Goal: Task Accomplishment & Management: Manage account settings

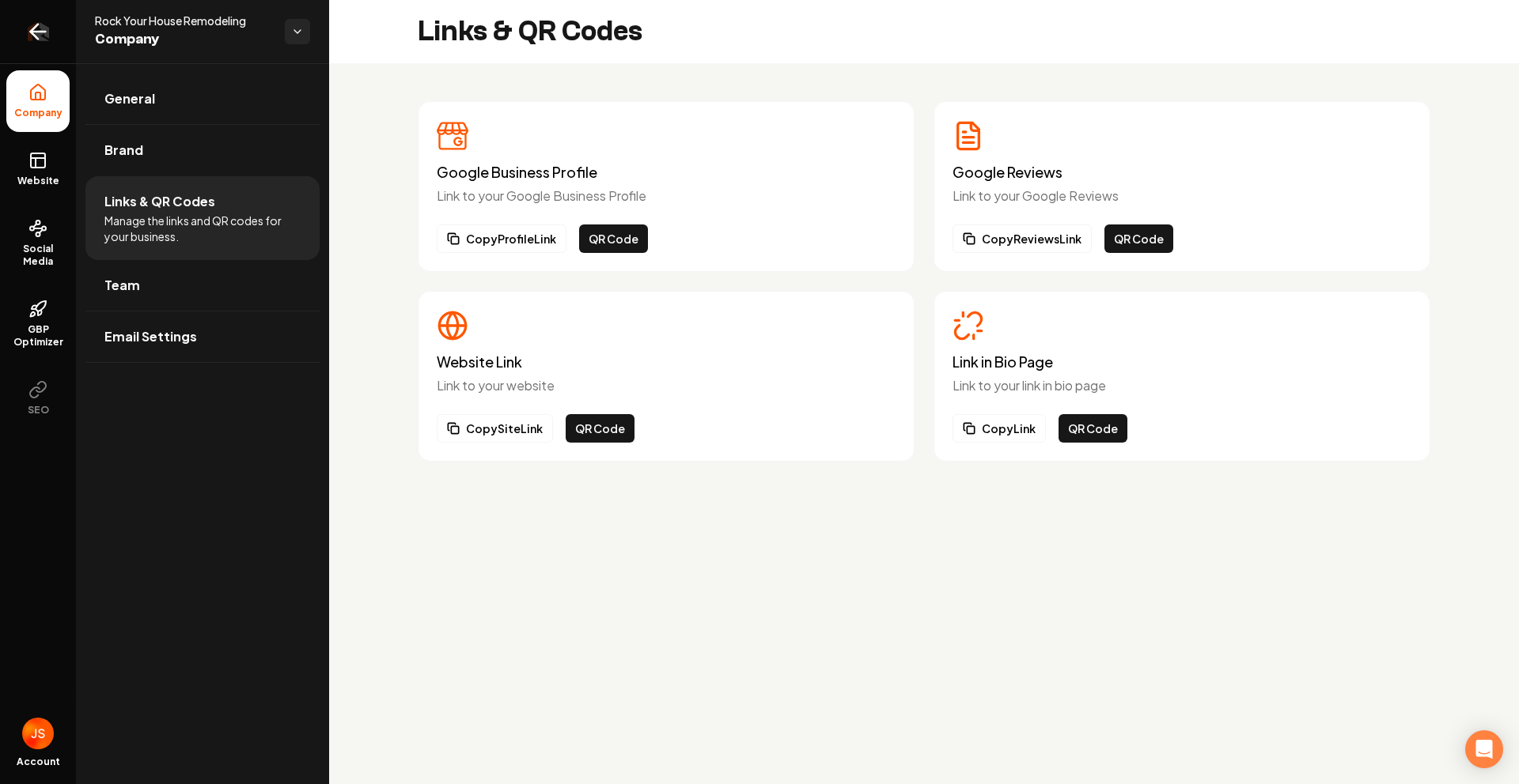
click at [16, 21] on link "Return to dashboard" at bounding box center [38, 31] width 76 height 63
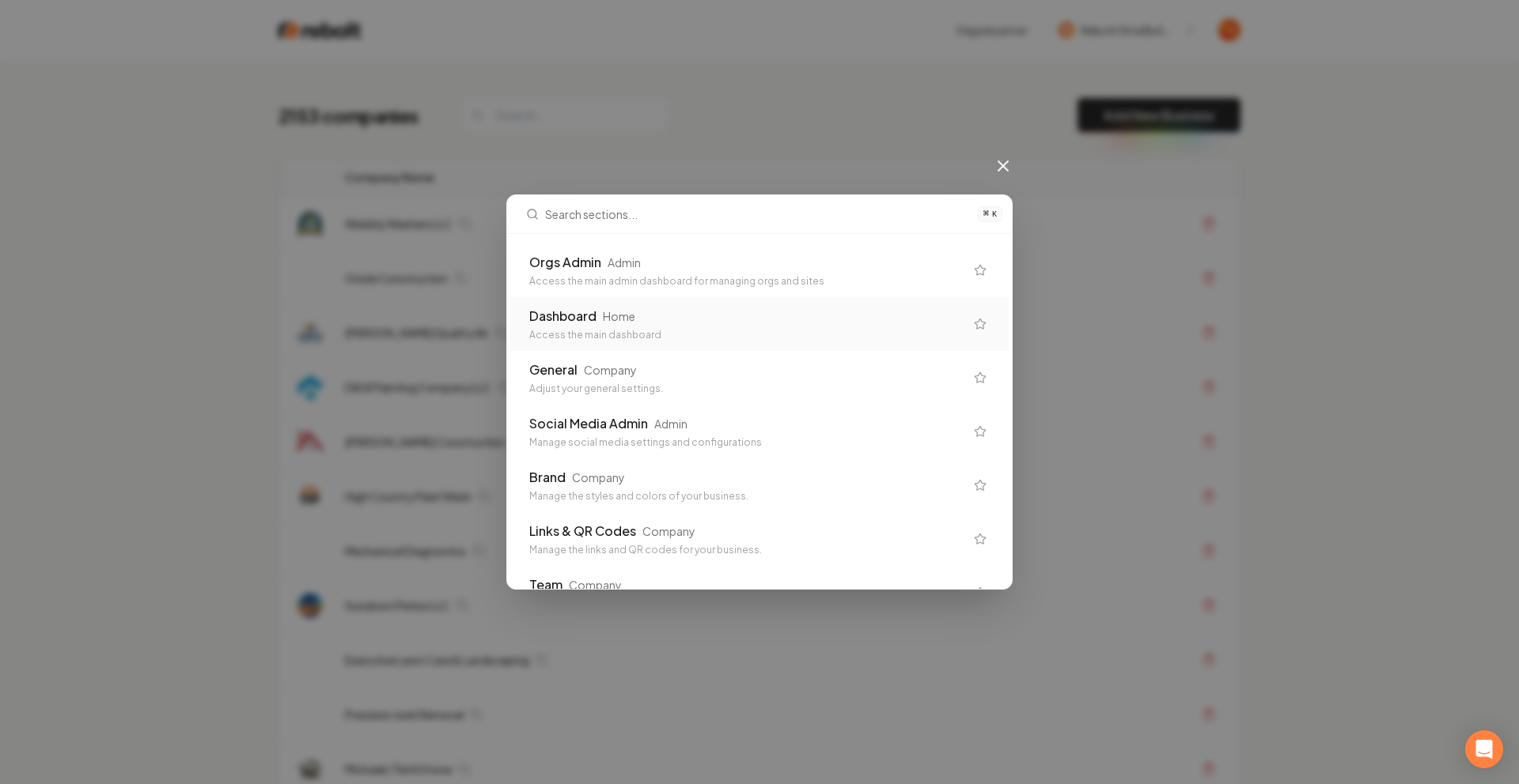
click at [664, 265] on div "Orgs Admin Admin" at bounding box center [747, 262] width 435 height 19
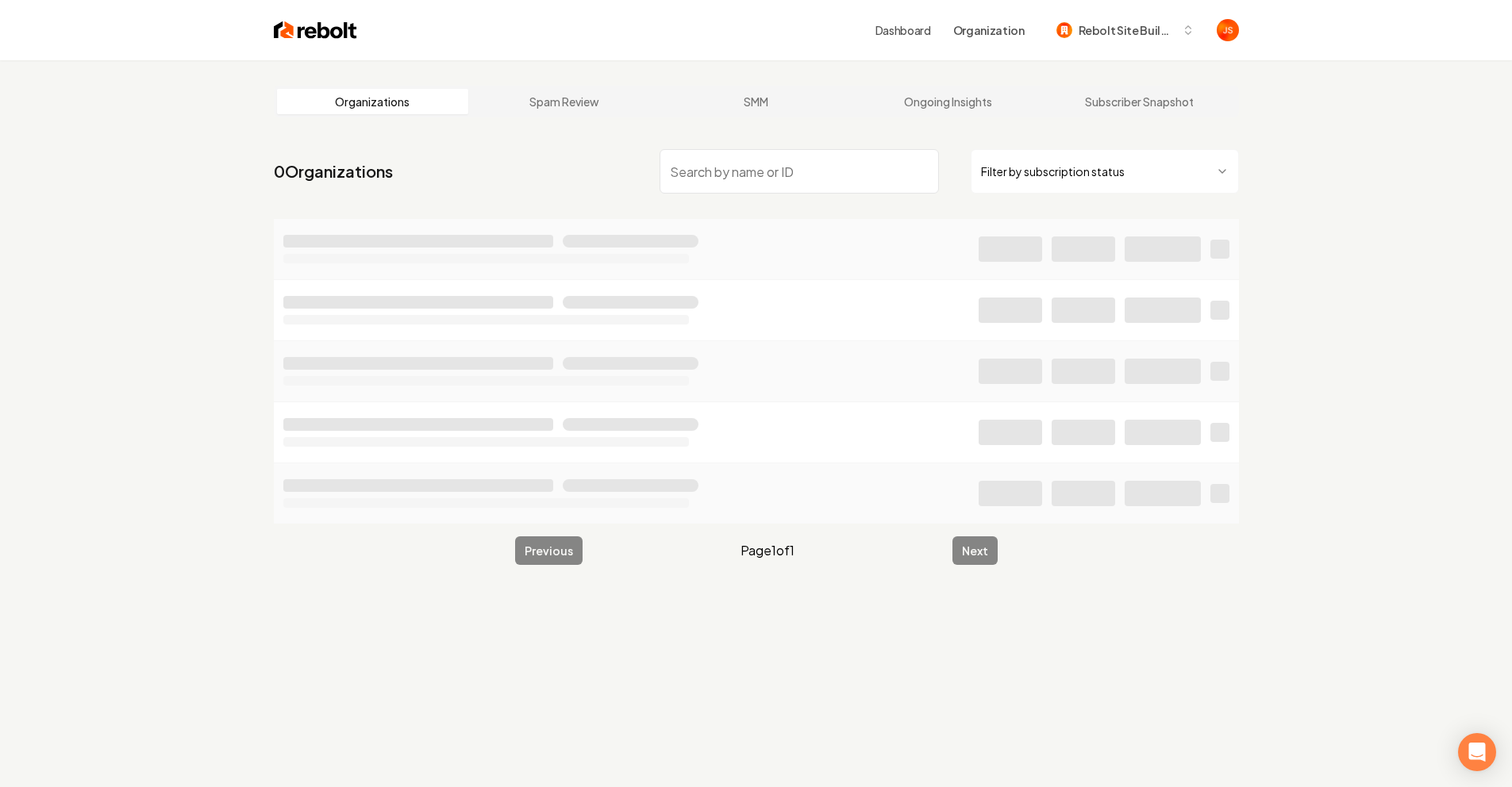
click at [1071, 166] on html "Dashboard Organization Rebolt Site Builder Organizations Spam Review SMM Ongoin…" at bounding box center [756, 393] width 1512 height 787
click at [842, 185] on input "search" at bounding box center [799, 171] width 280 height 45
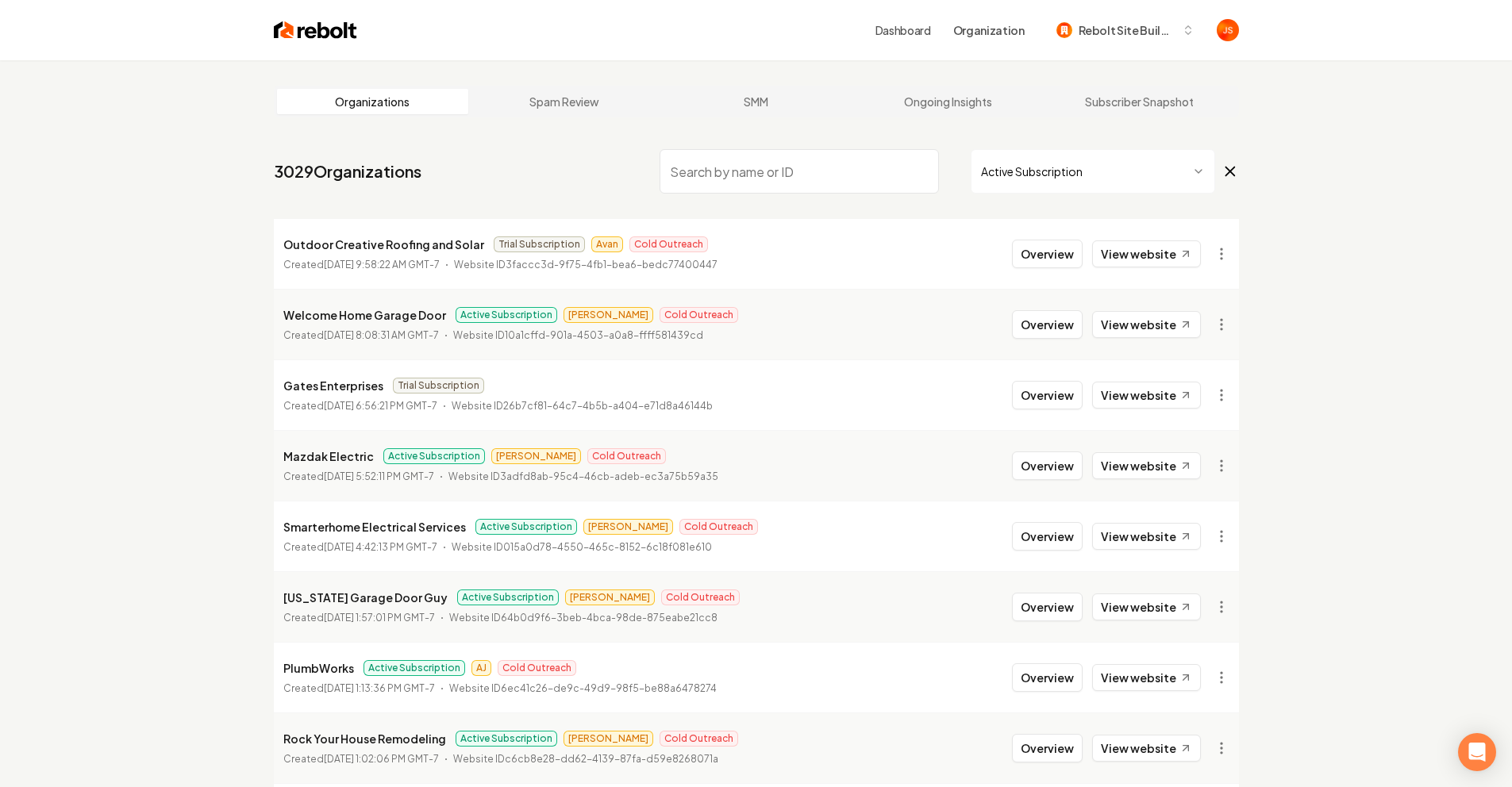
paste input "Waters Landscape Design LLC"
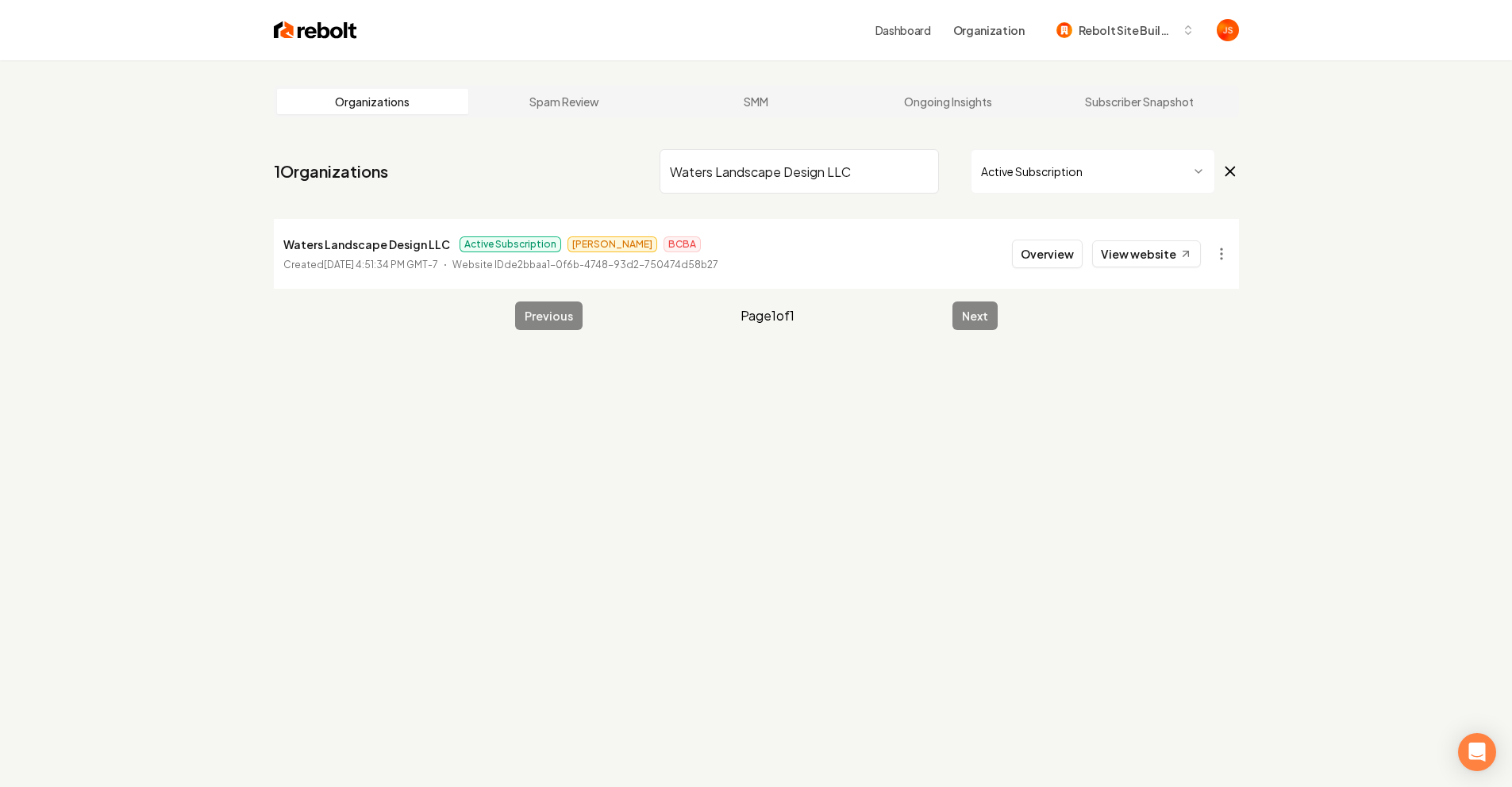
type input "Waters Landscape Design LLC"
click at [1144, 234] on li "Waters Landscape Design LLC Active Subscription James BCBA Created April 16, 20…" at bounding box center [756, 254] width 965 height 70
click at [1133, 235] on li "Waters Landscape Design LLC Active Subscription James BCBA Created April 16, 20…" at bounding box center [756, 254] width 965 height 70
click at [1126, 252] on link "View website" at bounding box center [1146, 254] width 108 height 27
click at [1051, 238] on li "Waters Landscape Design LLC Active Subscription James BCBA Created April 16, 20…" at bounding box center [756, 254] width 965 height 70
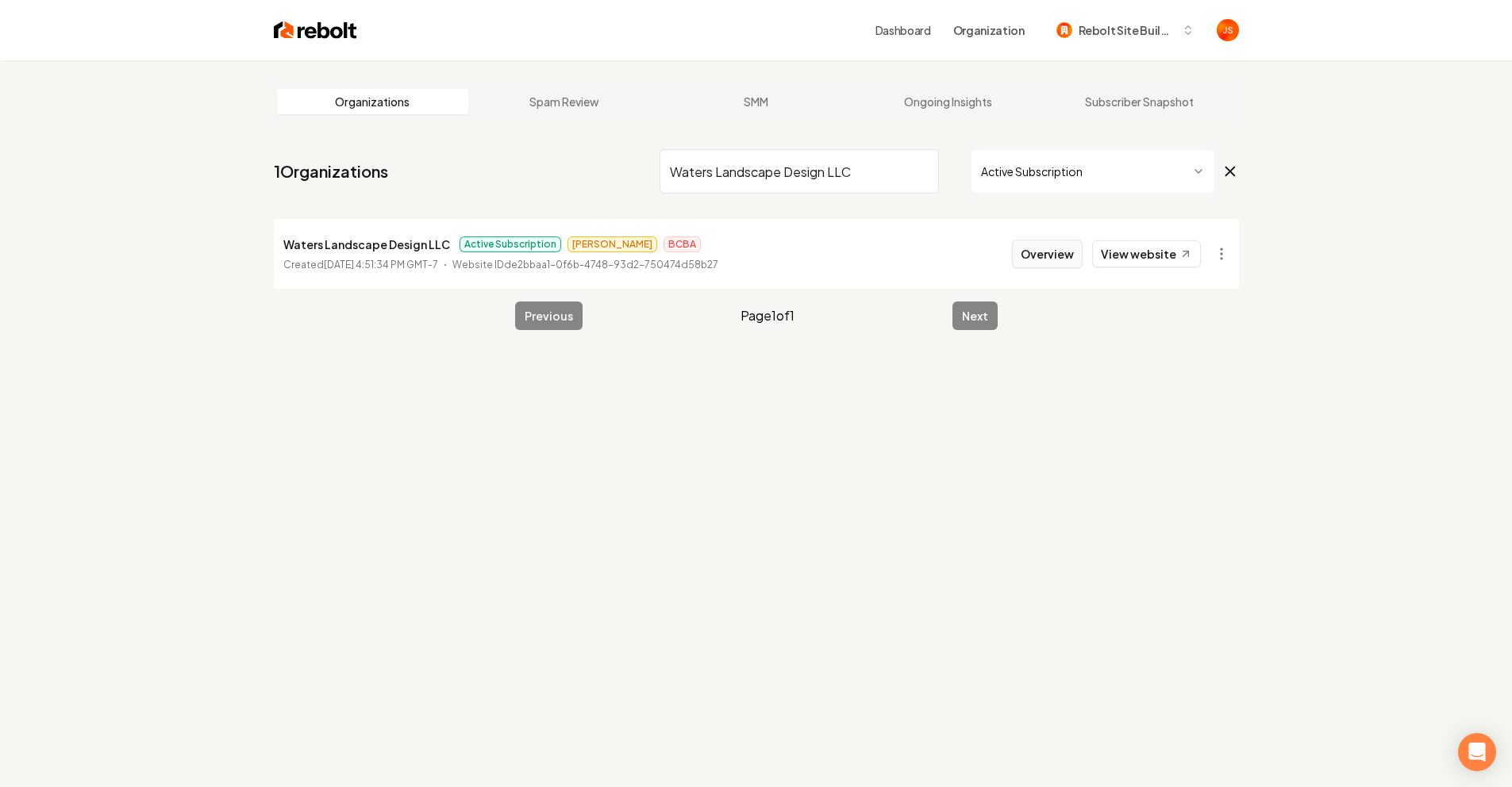
click at [1040, 250] on button "Overview" at bounding box center [1047, 254] width 70 height 29
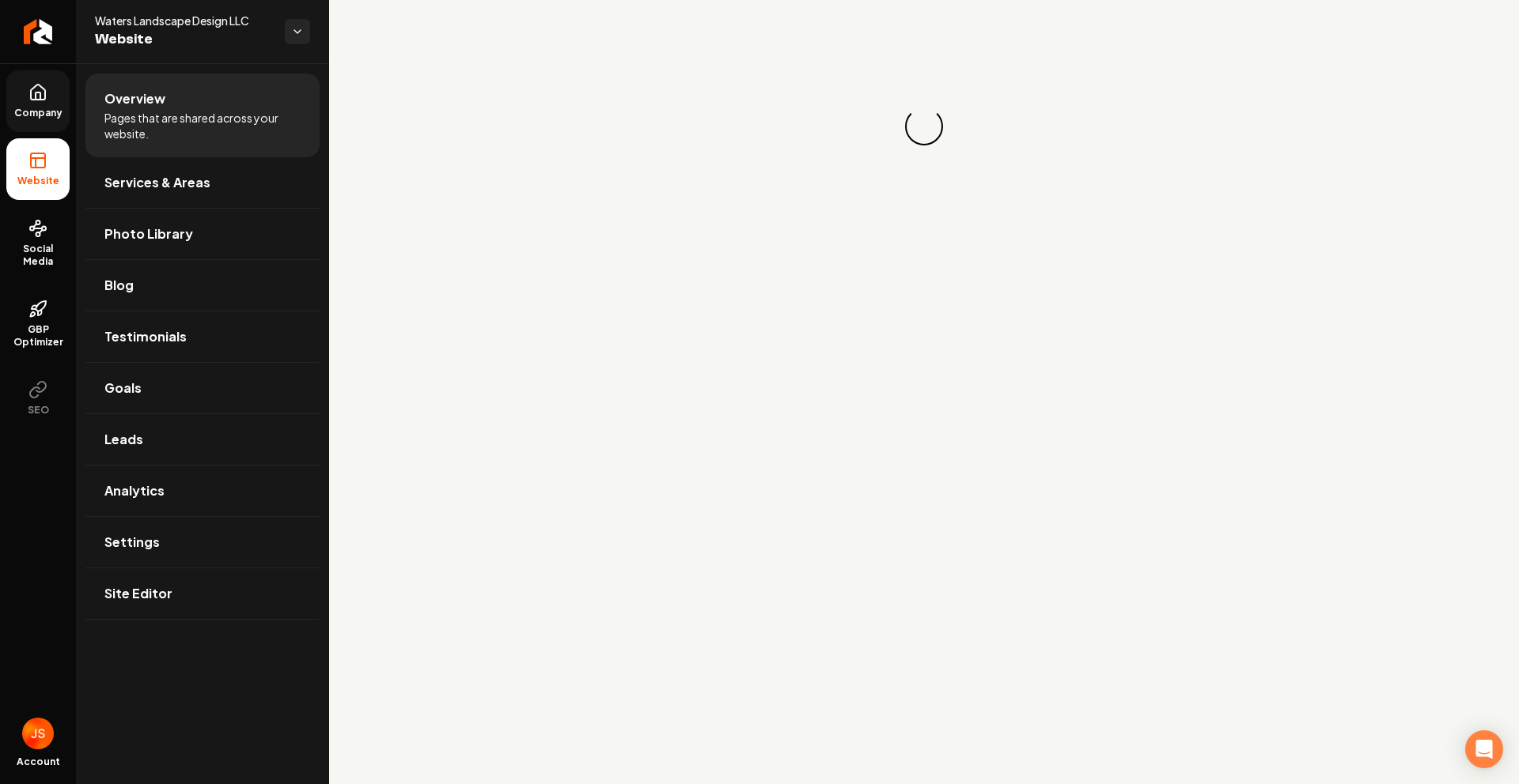
click at [47, 106] on span "Company" at bounding box center [39, 112] width 61 height 12
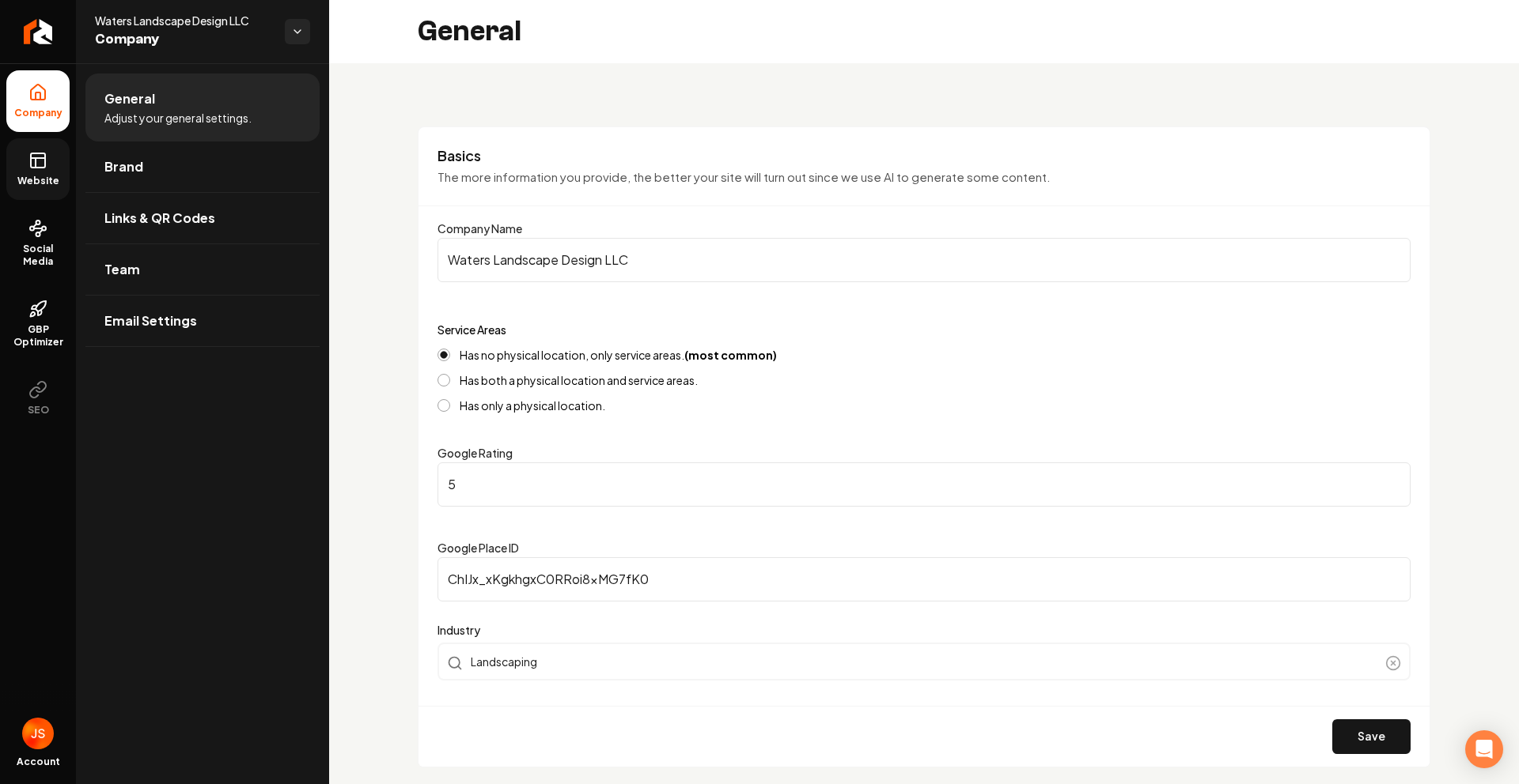
click at [53, 158] on link "Website" at bounding box center [38, 169] width 63 height 62
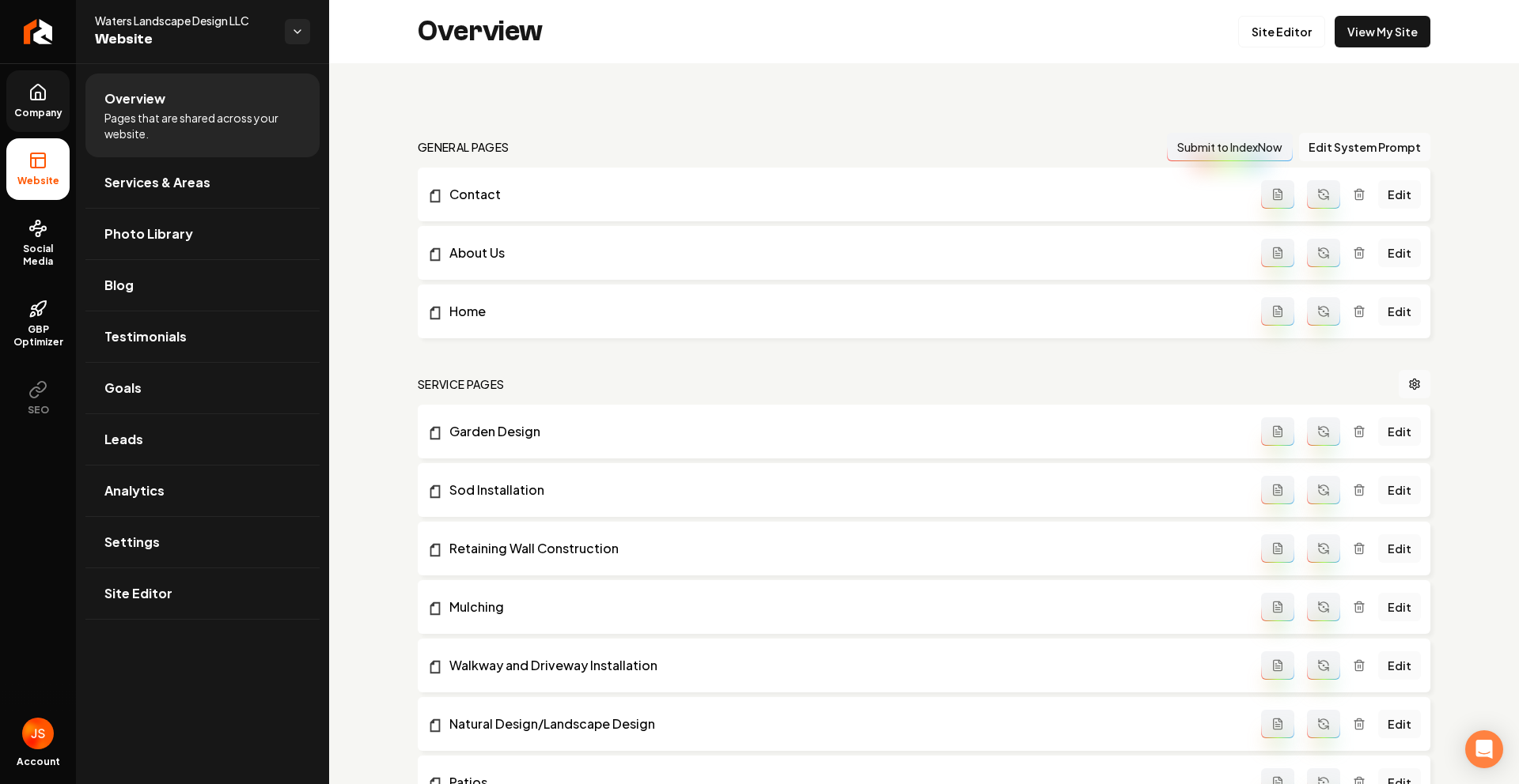
click at [24, 65] on ul "Company Website Social Media GBP Optimizer SEO" at bounding box center [38, 250] width 76 height 373
click at [43, 96] on icon at bounding box center [38, 92] width 19 height 19
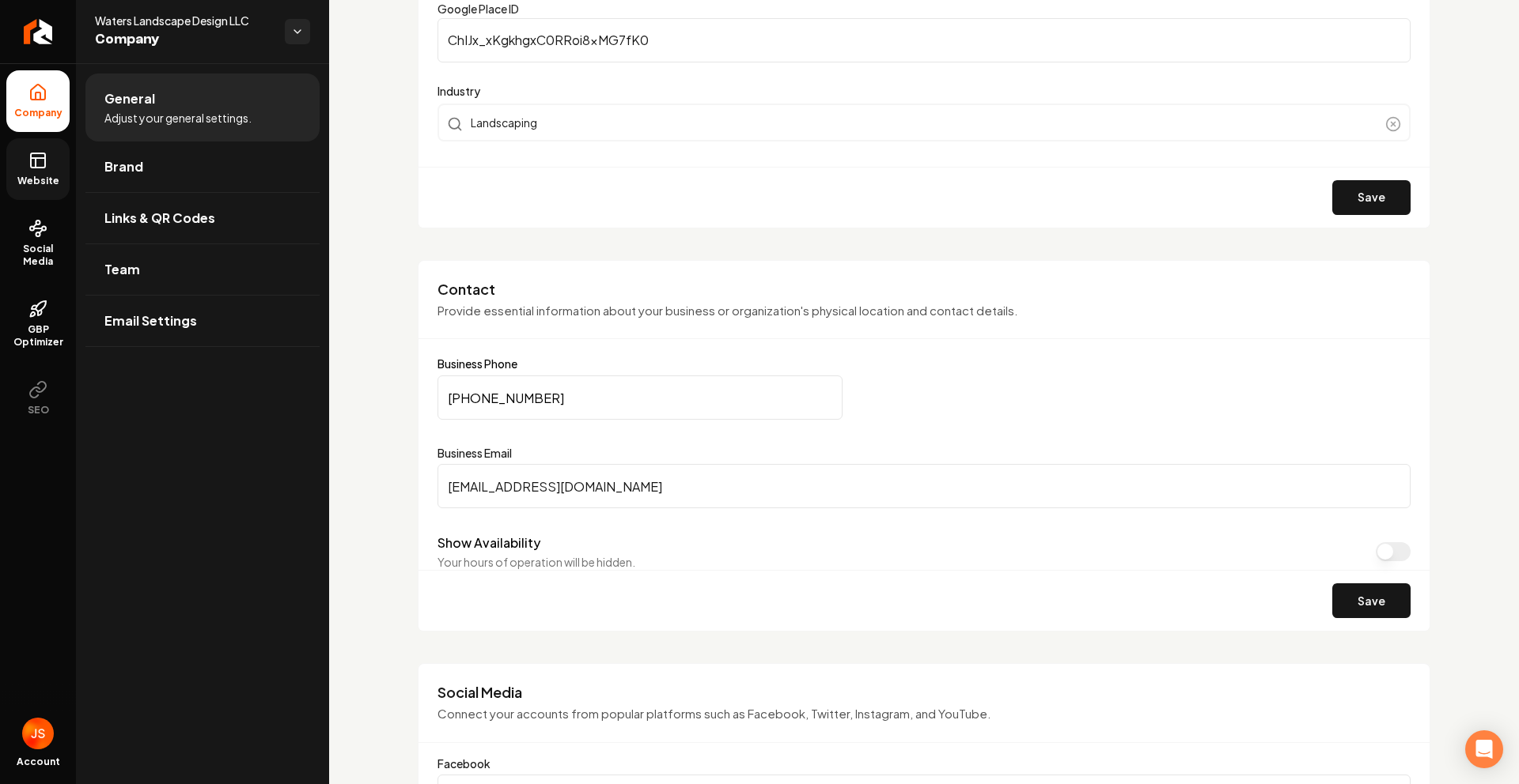
scroll to position [563, 0]
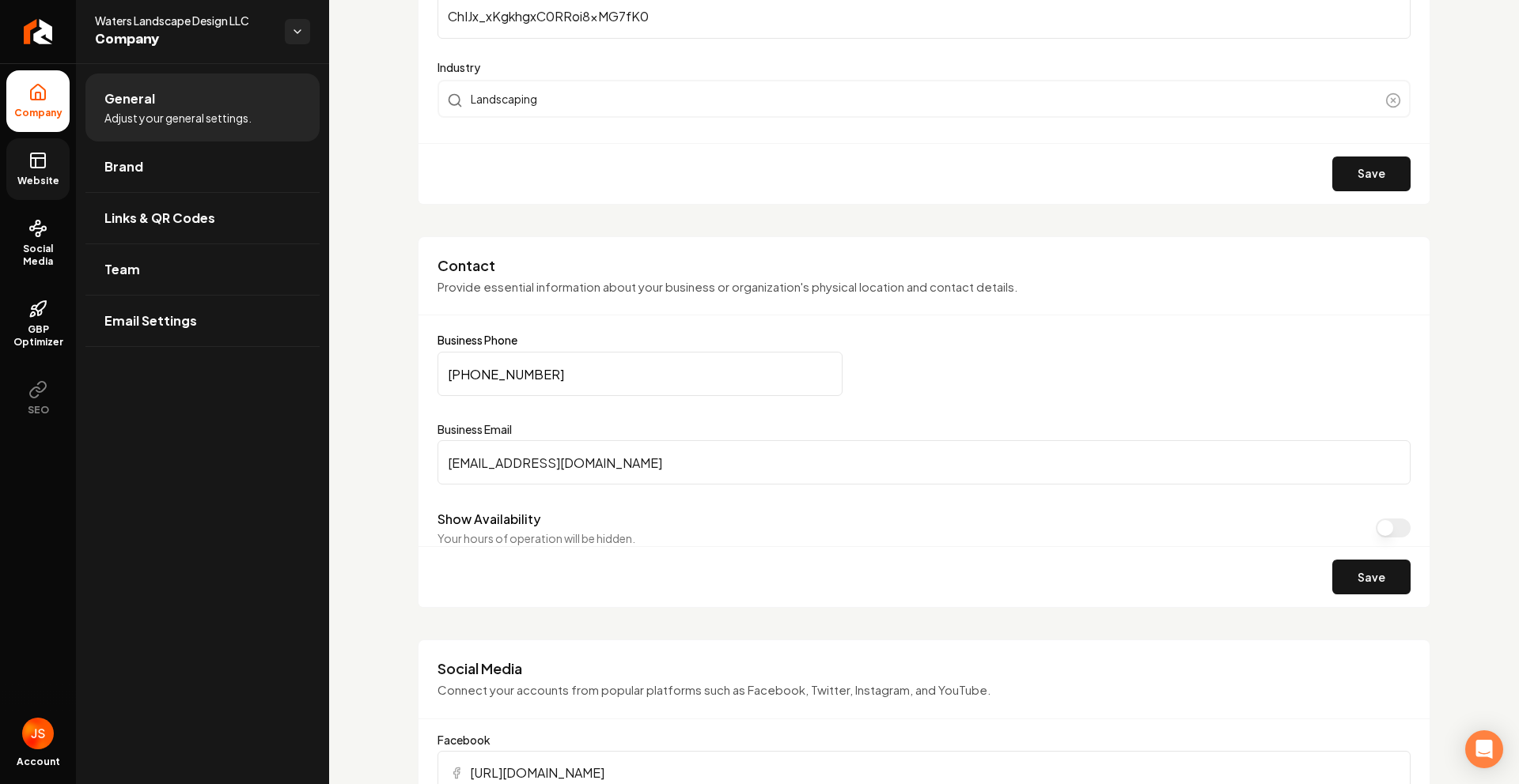
click at [524, 378] on input "[PHONE_NUMBER]" at bounding box center [639, 374] width 405 height 45
paste input "___) ___-____"
paste input "Main content area"
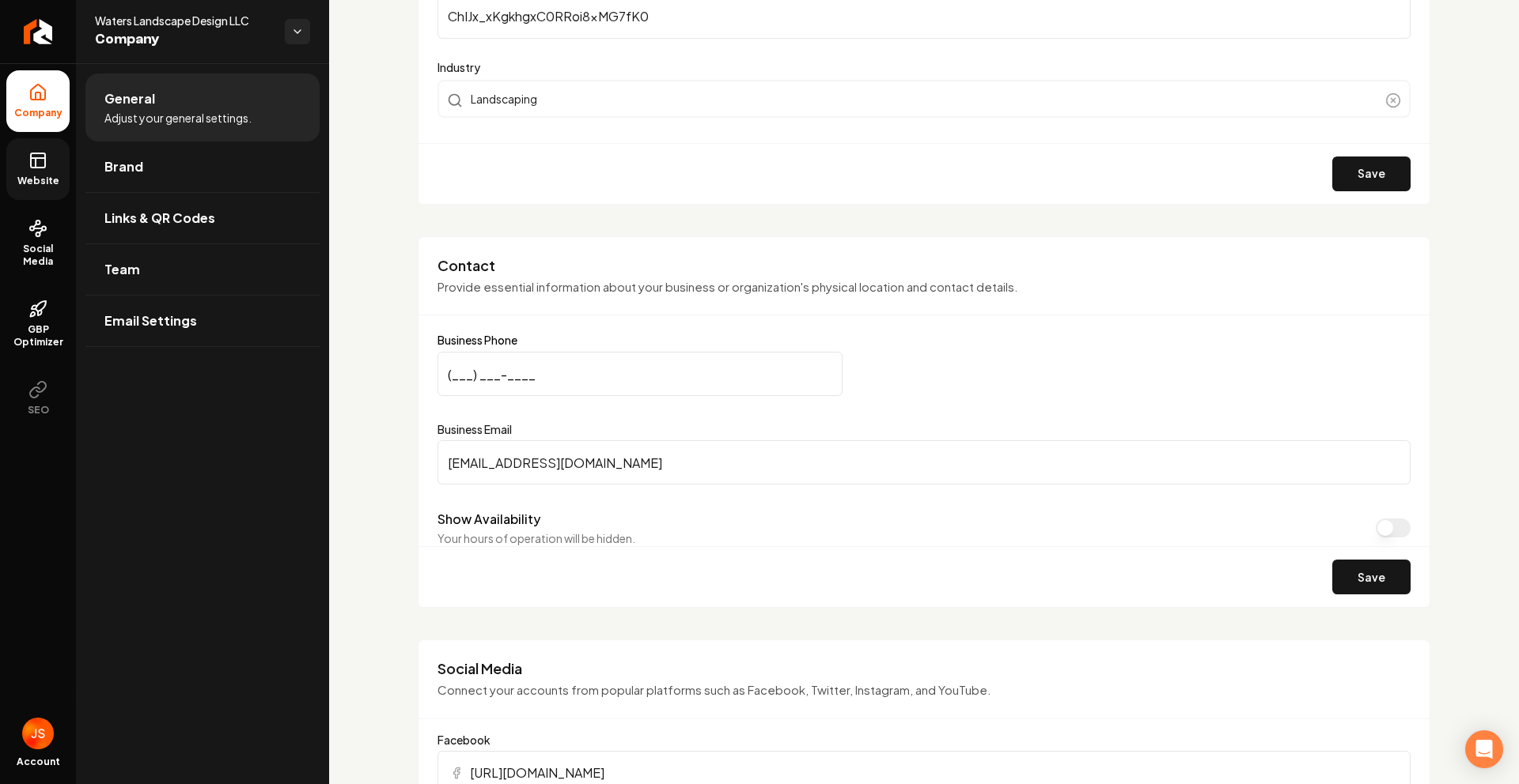
type input "(___) ___-____"
click at [1300, 398] on form "Business Phone (___) ___-____ Business Email [EMAIL_ADDRESS][DOMAIN_NAME] Show …" at bounding box center [924, 471] width 973 height 273
click at [42, 162] on icon at bounding box center [38, 160] width 19 height 19
click at [40, 169] on icon at bounding box center [38, 160] width 19 height 19
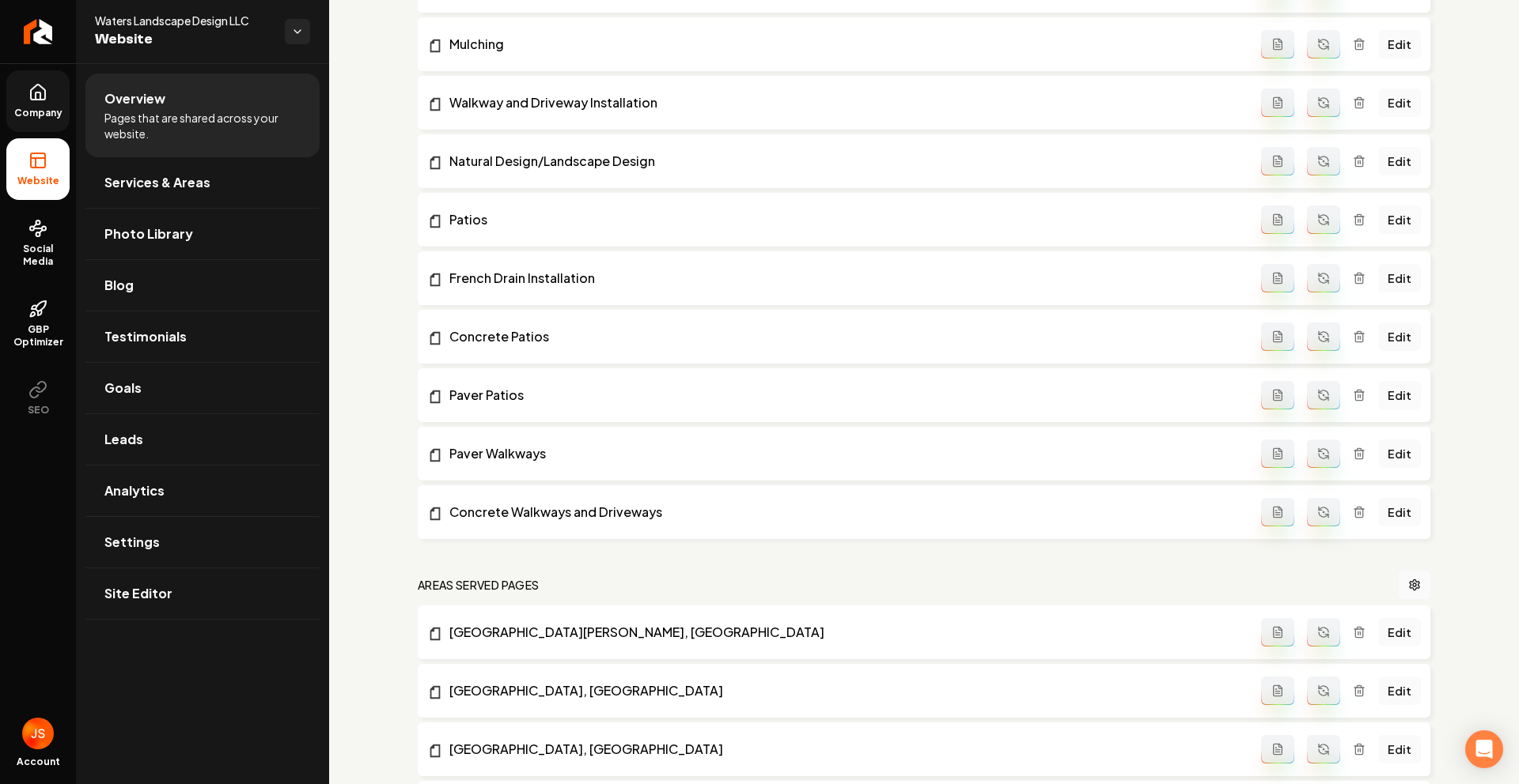
click at [53, 121] on link "Company" at bounding box center [38, 101] width 63 height 62
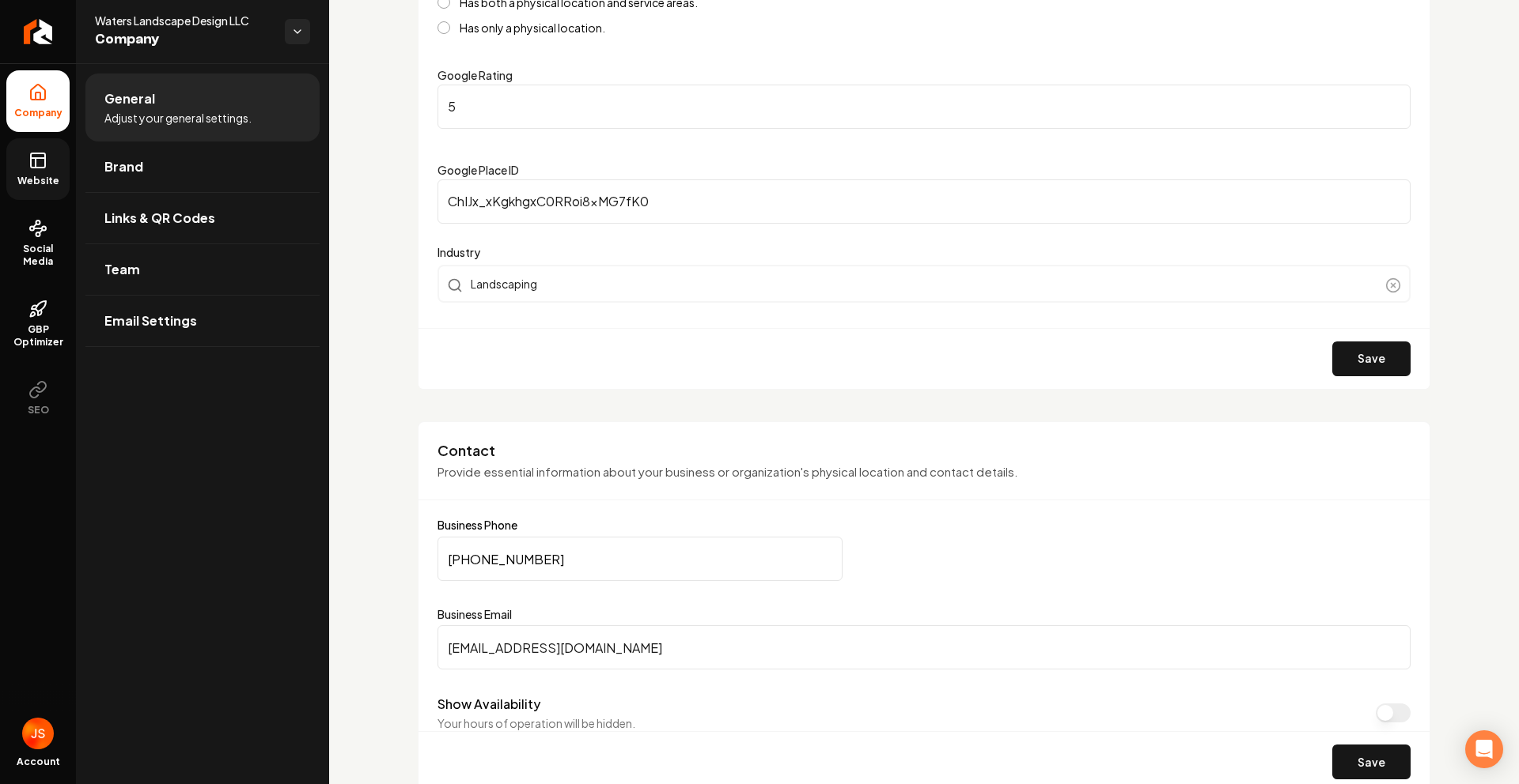
scroll to position [380, 0]
click at [493, 557] on input "[PHONE_NUMBER]" at bounding box center [639, 556] width 405 height 45
click at [40, 176] on span "Website" at bounding box center [38, 181] width 54 height 12
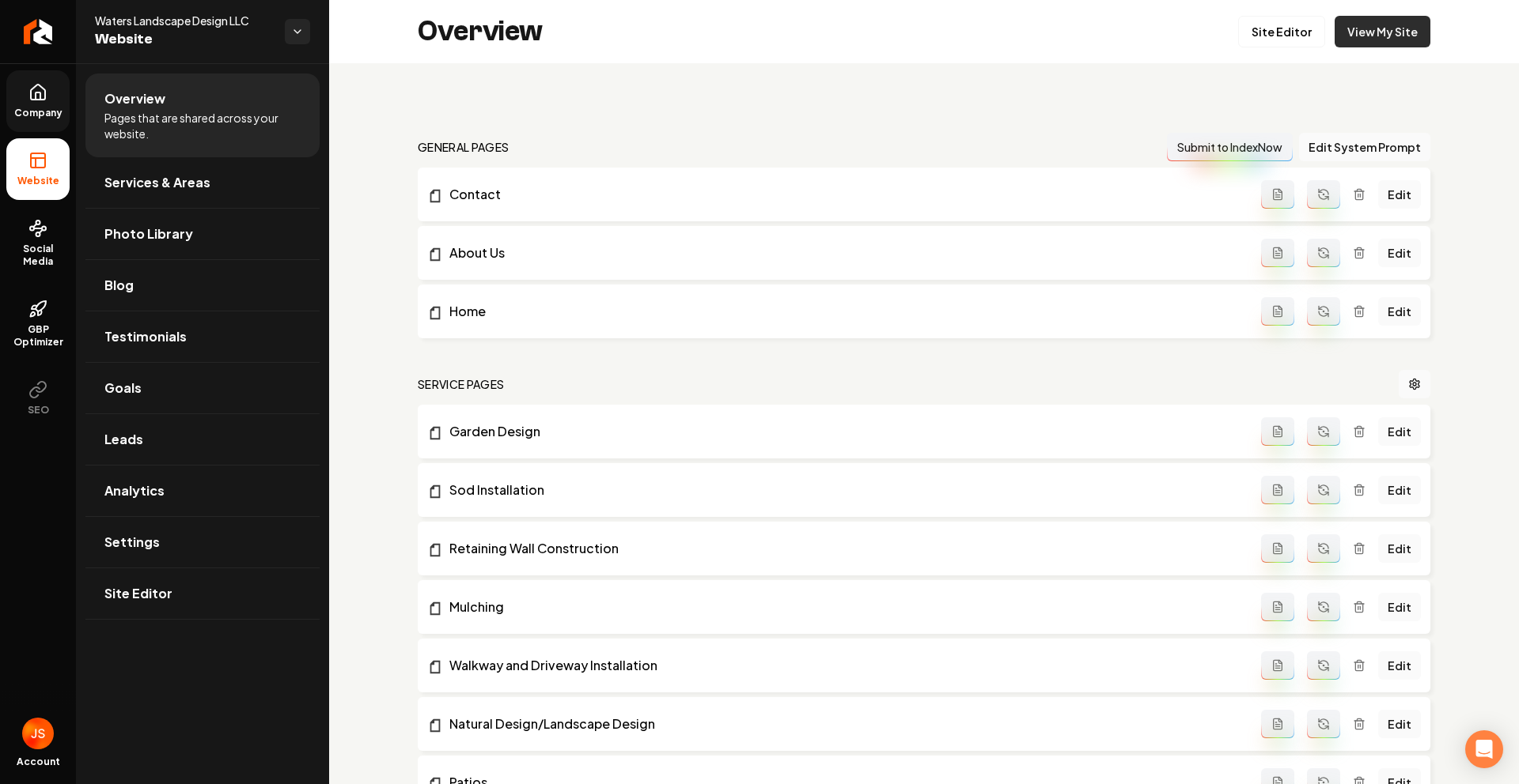
click at [1358, 22] on link "View My Site" at bounding box center [1382, 31] width 96 height 31
click at [48, 110] on span "Company" at bounding box center [39, 112] width 61 height 12
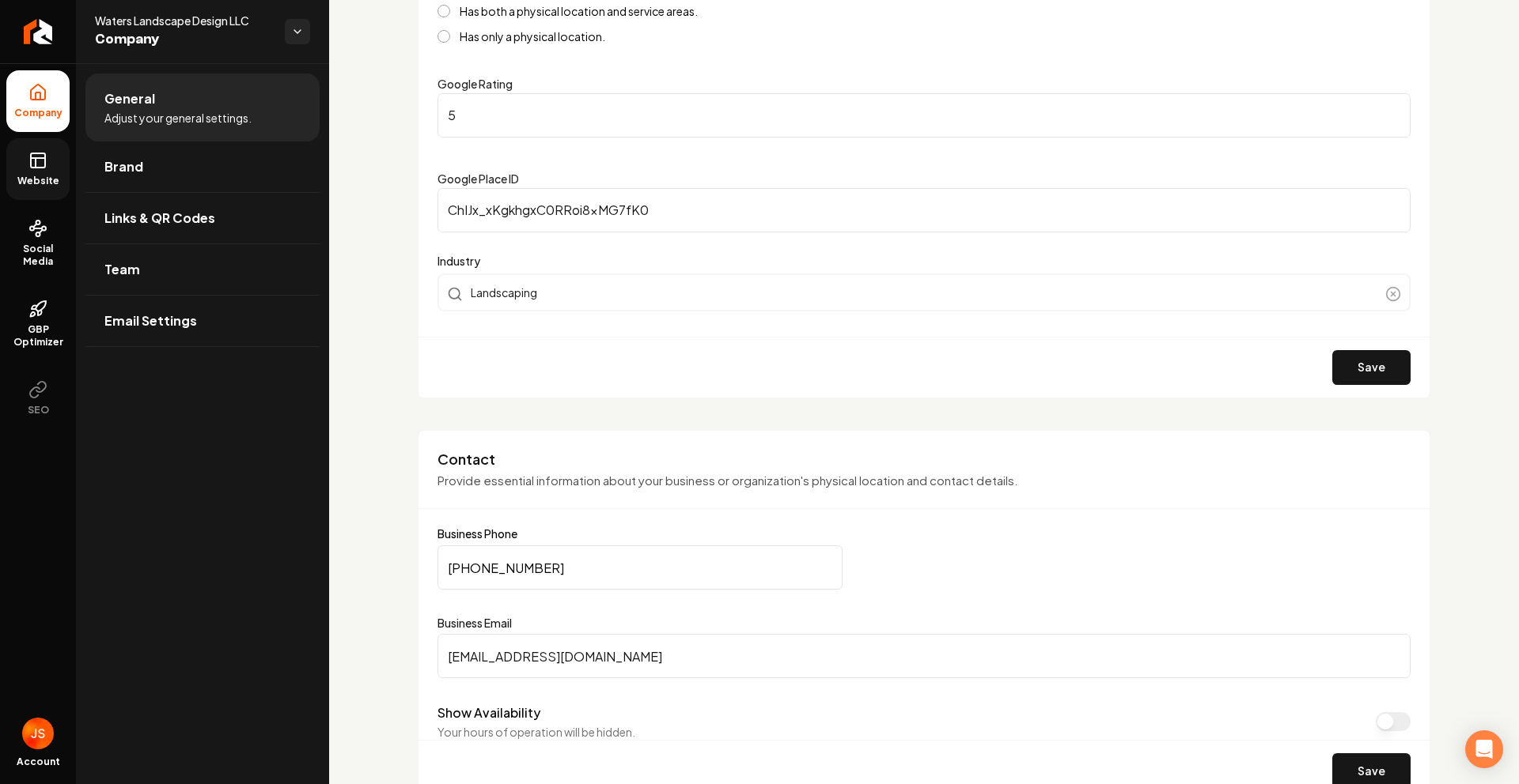
scroll to position [444, 0]
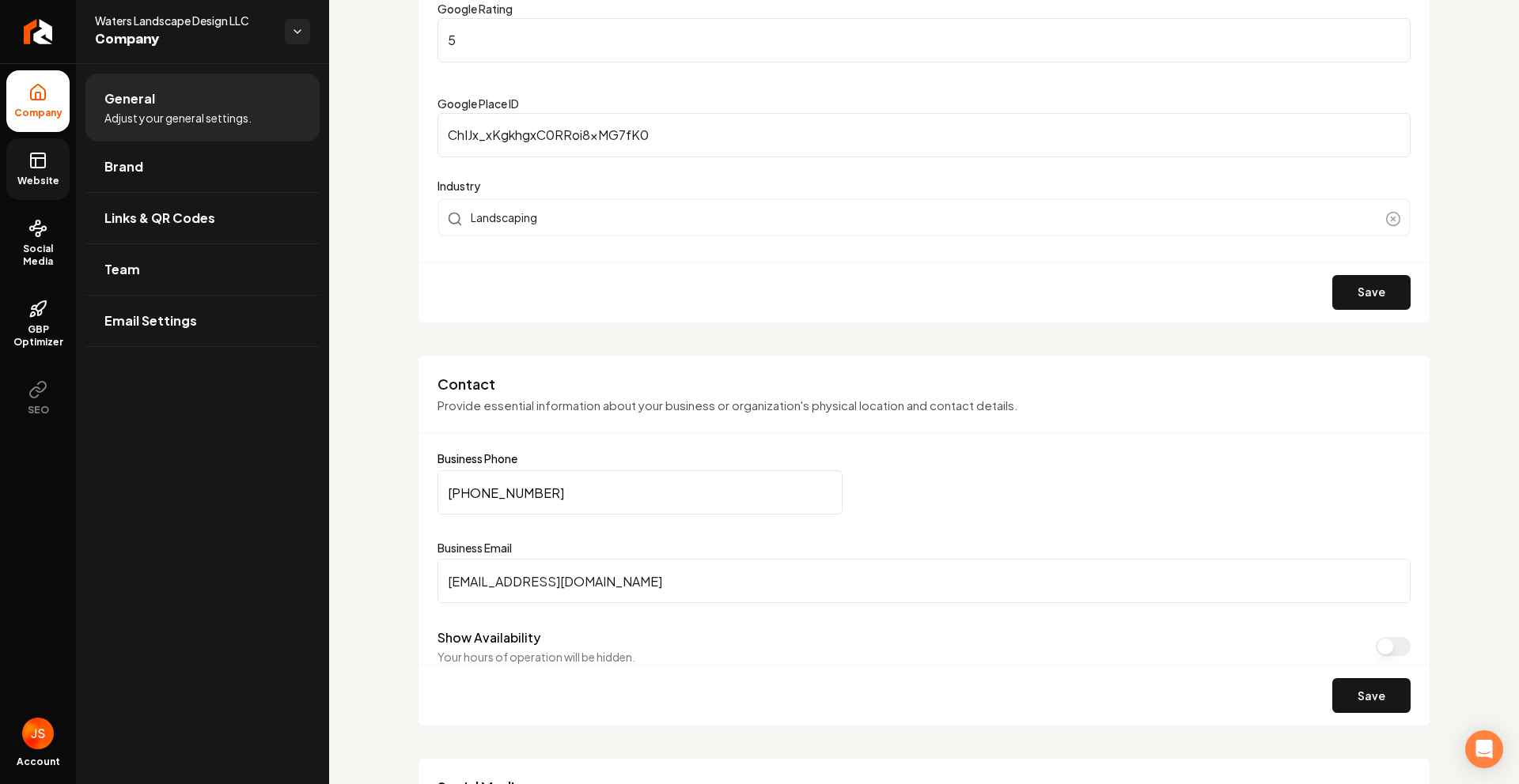
click at [497, 584] on input "[EMAIL_ADDRESS][DOMAIN_NAME]" at bounding box center [924, 581] width 973 height 45
click at [68, 24] on link "Return to dashboard" at bounding box center [38, 31] width 76 height 63
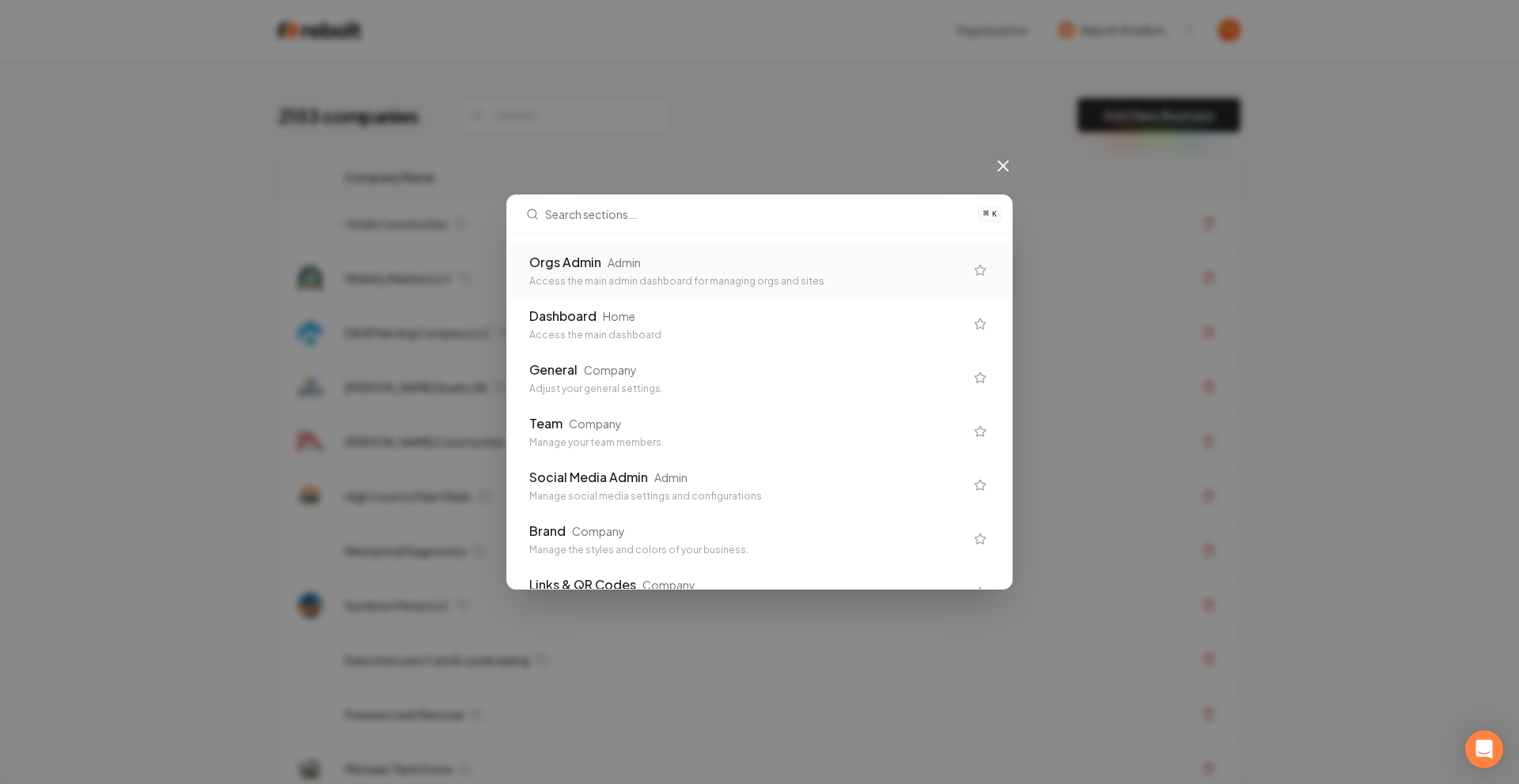
click at [661, 278] on div "Access the main admin dashboard for managing orgs and sites" at bounding box center [747, 281] width 435 height 12
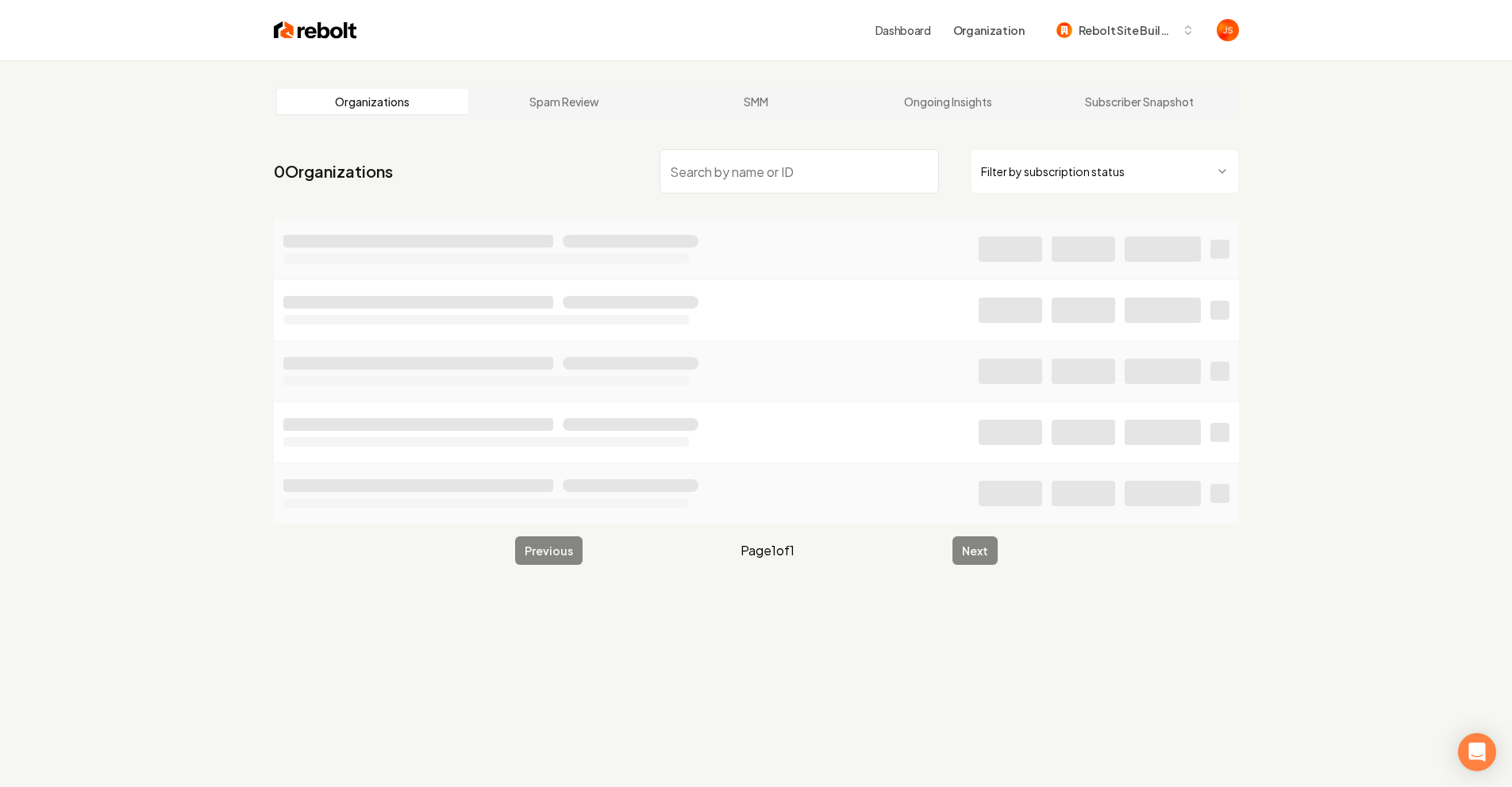
click at [1076, 161] on html "Dashboard Organization Rebolt Site Builder Organizations Spam Review SMM Ongoin…" at bounding box center [756, 393] width 1512 height 787
click at [871, 168] on input "search" at bounding box center [799, 171] width 280 height 45
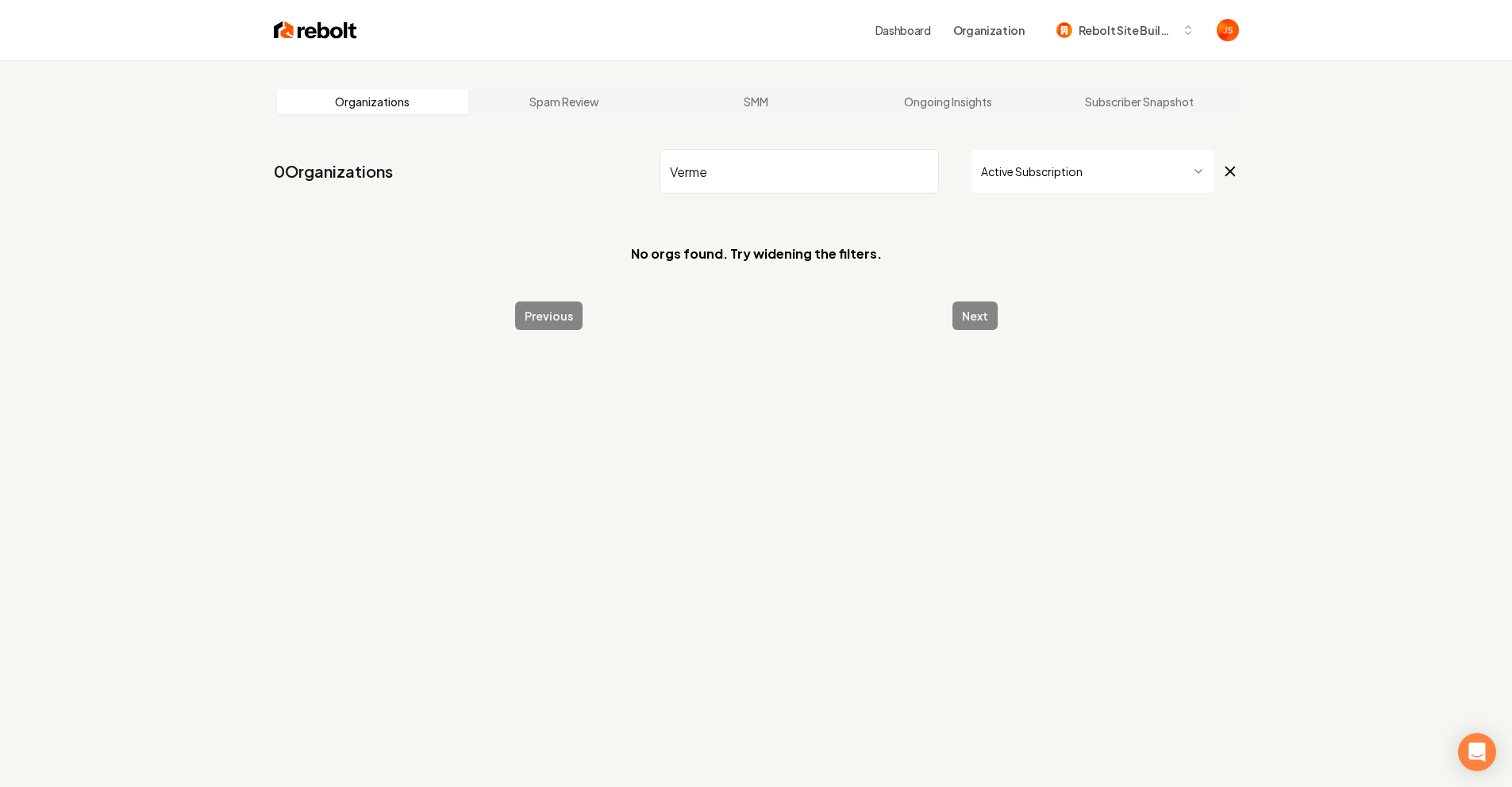
type input "Verme"
click at [1087, 168] on html "Dashboard Organization Rebolt Site Builder Organizations Spam Review SMM Ongoin…" at bounding box center [756, 393] width 1512 height 787
click at [858, 179] on input "Verme" at bounding box center [799, 171] width 280 height 45
click at [1022, 170] on html "Dashboard Organization Rebolt Site Builder Organizations Spam Review SMM Ongoin…" at bounding box center [756, 393] width 1512 height 787
drag, startPoint x: 785, startPoint y: 178, endPoint x: 992, endPoint y: 172, distance: 207.1
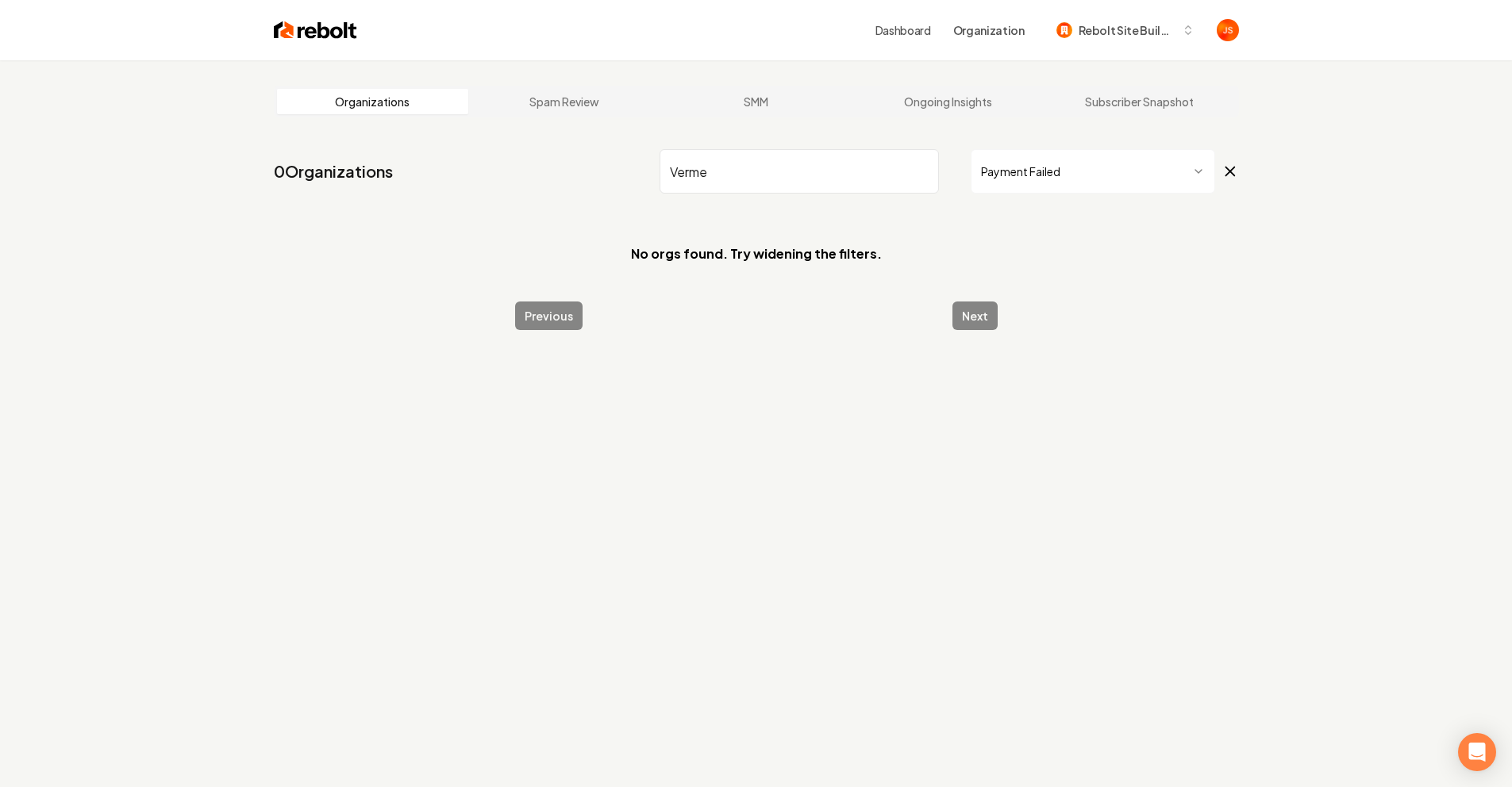
click at [785, 178] on input "Verme" at bounding box center [799, 171] width 280 height 45
click at [1068, 176] on html "Dashboard Organization Rebolt Site Builder Organizations Spam Review SMM Ongoin…" at bounding box center [756, 393] width 1512 height 787
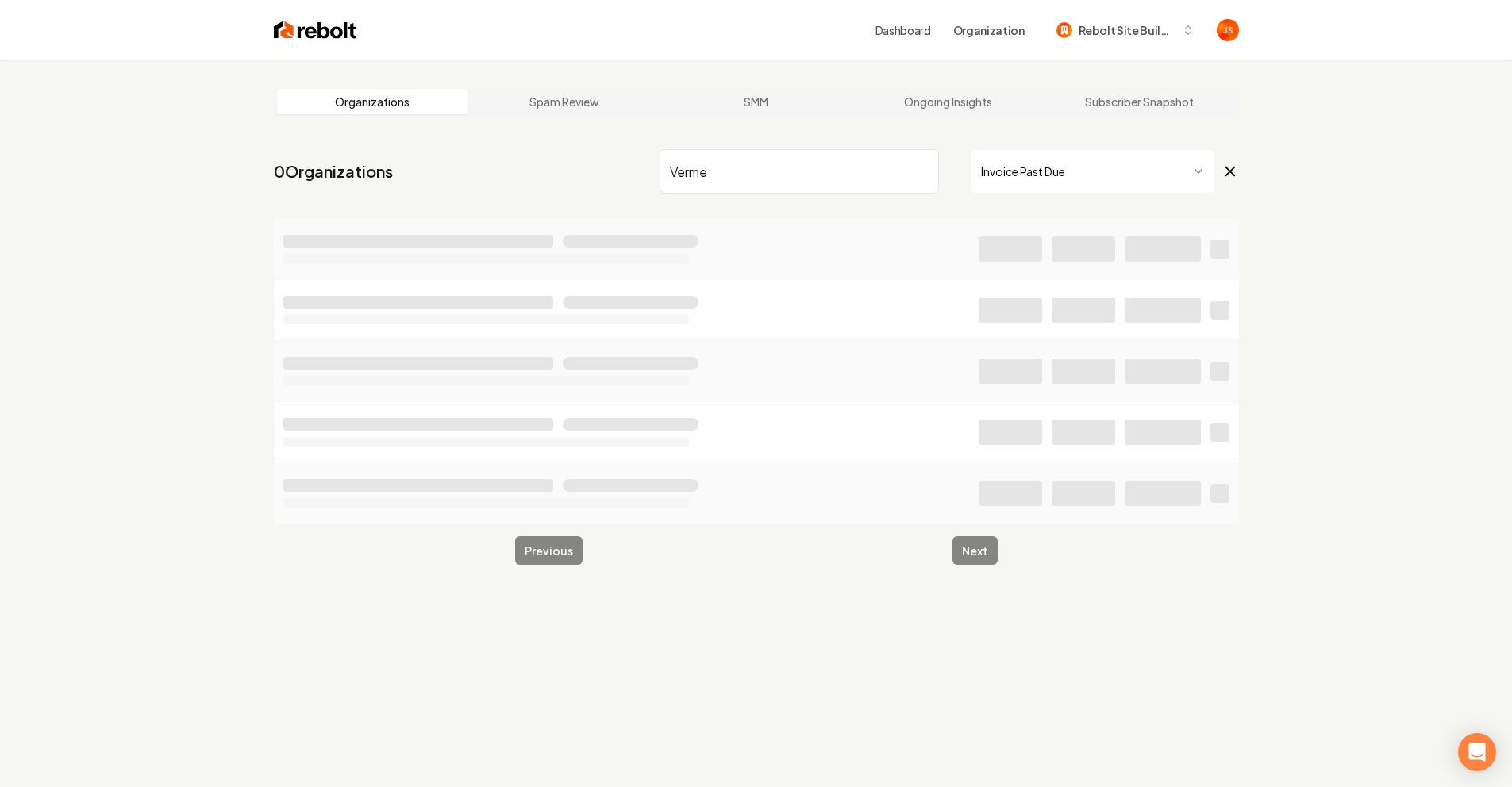
click at [824, 182] on input "Verme" at bounding box center [799, 171] width 280 height 45
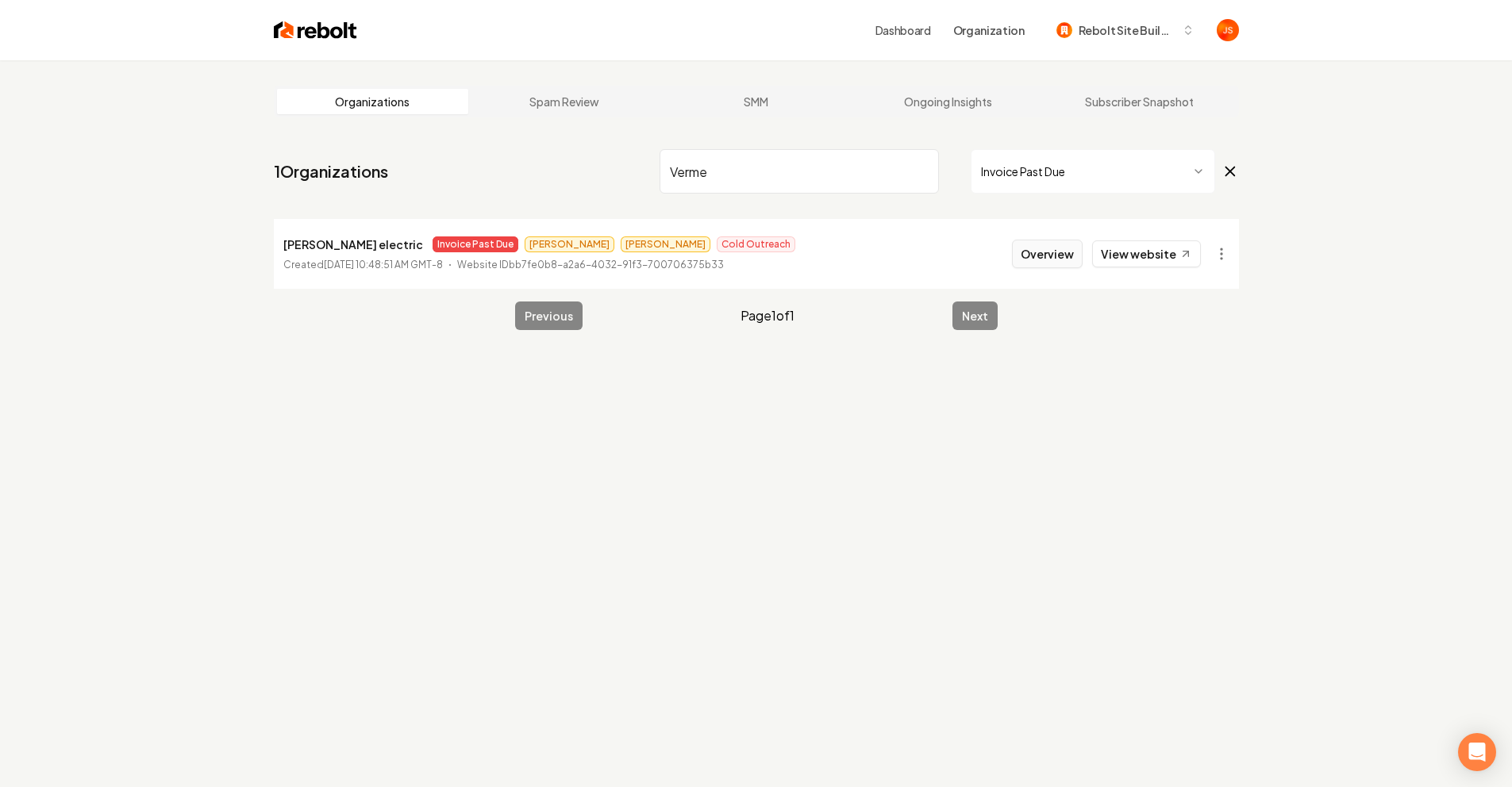
click at [1059, 255] on button "Overview" at bounding box center [1047, 254] width 70 height 29
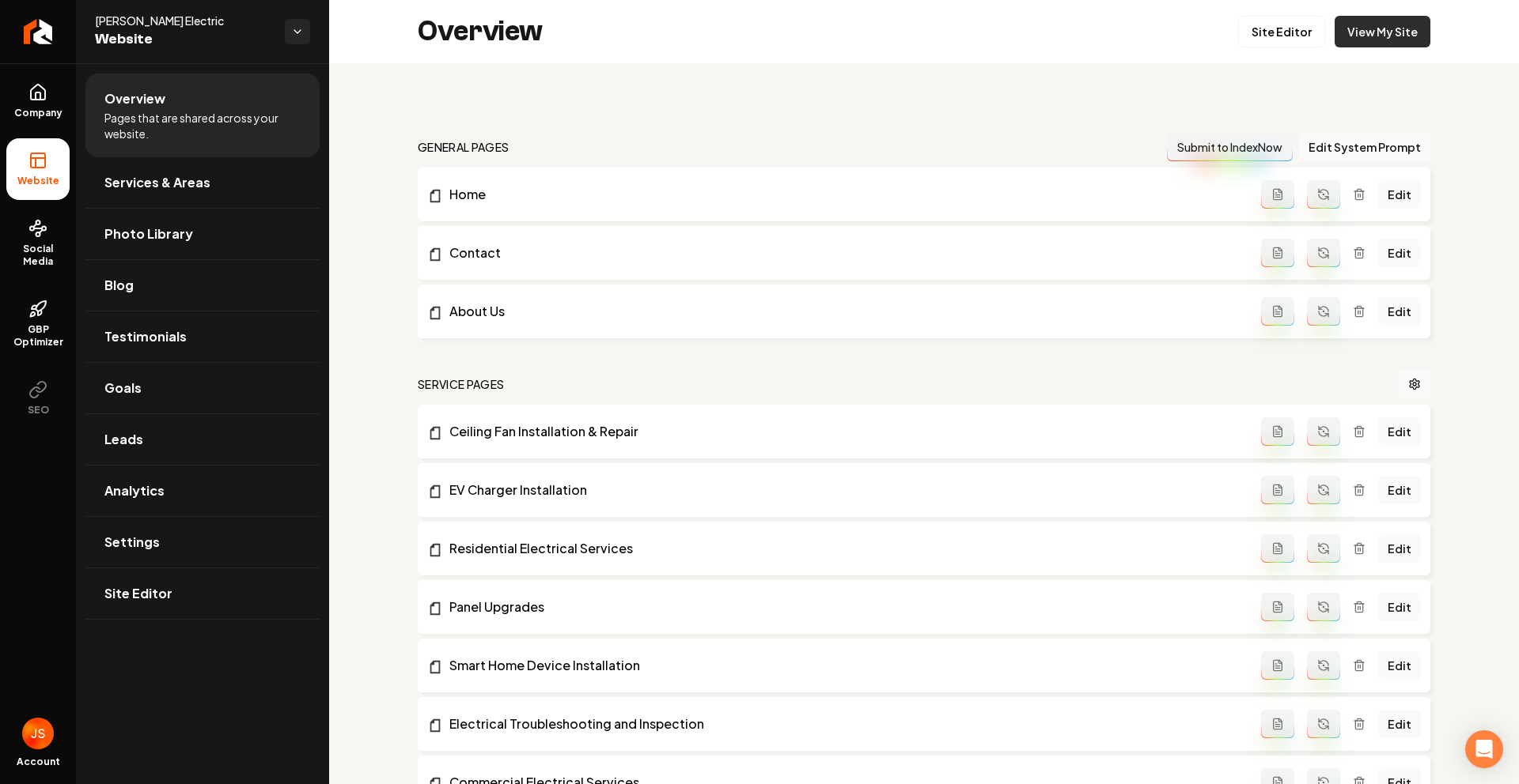
click at [1369, 43] on link "View My Site" at bounding box center [1382, 31] width 96 height 31
click at [1289, 45] on link "Site Editor" at bounding box center [1282, 31] width 87 height 31
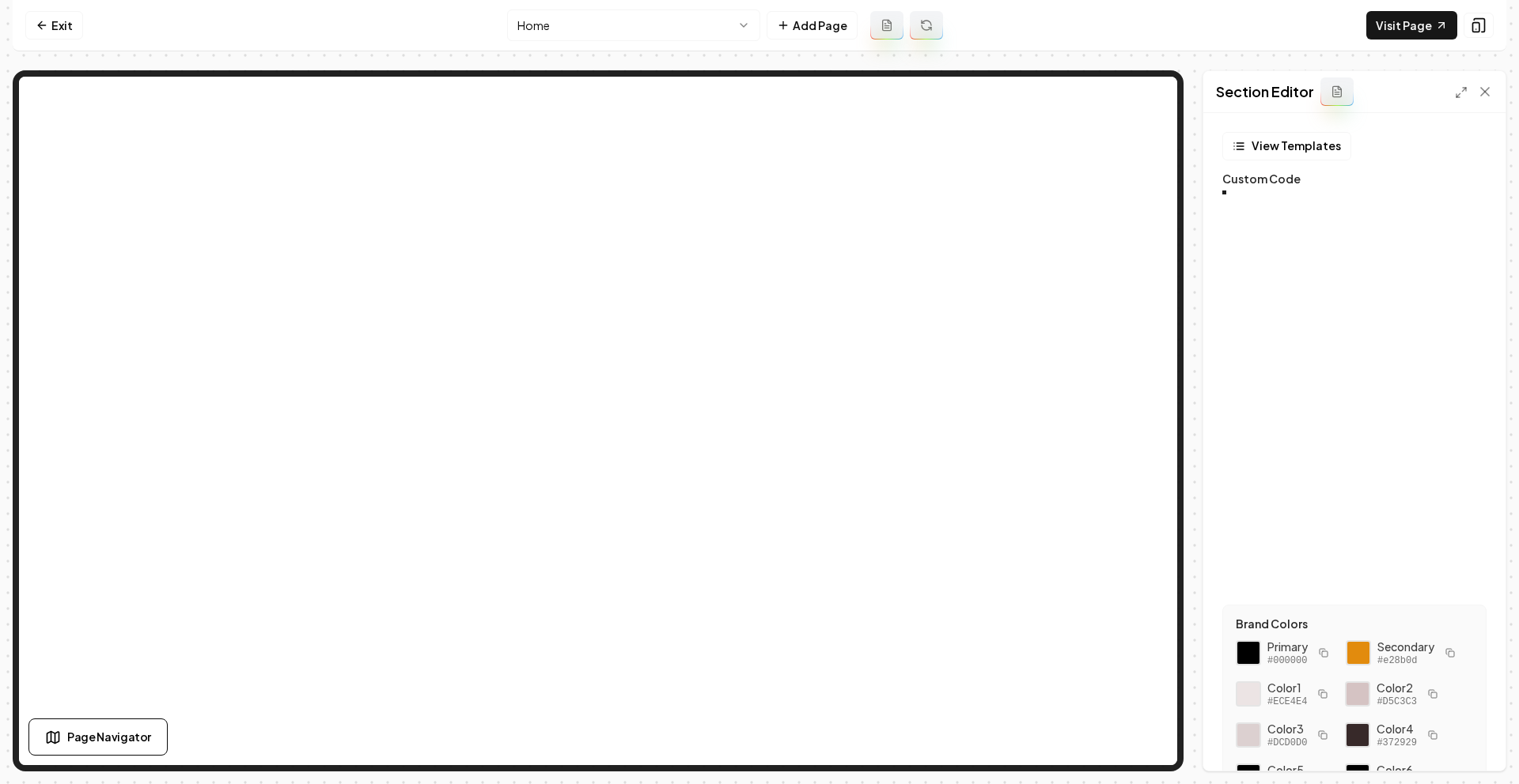
scroll to position [100, 0]
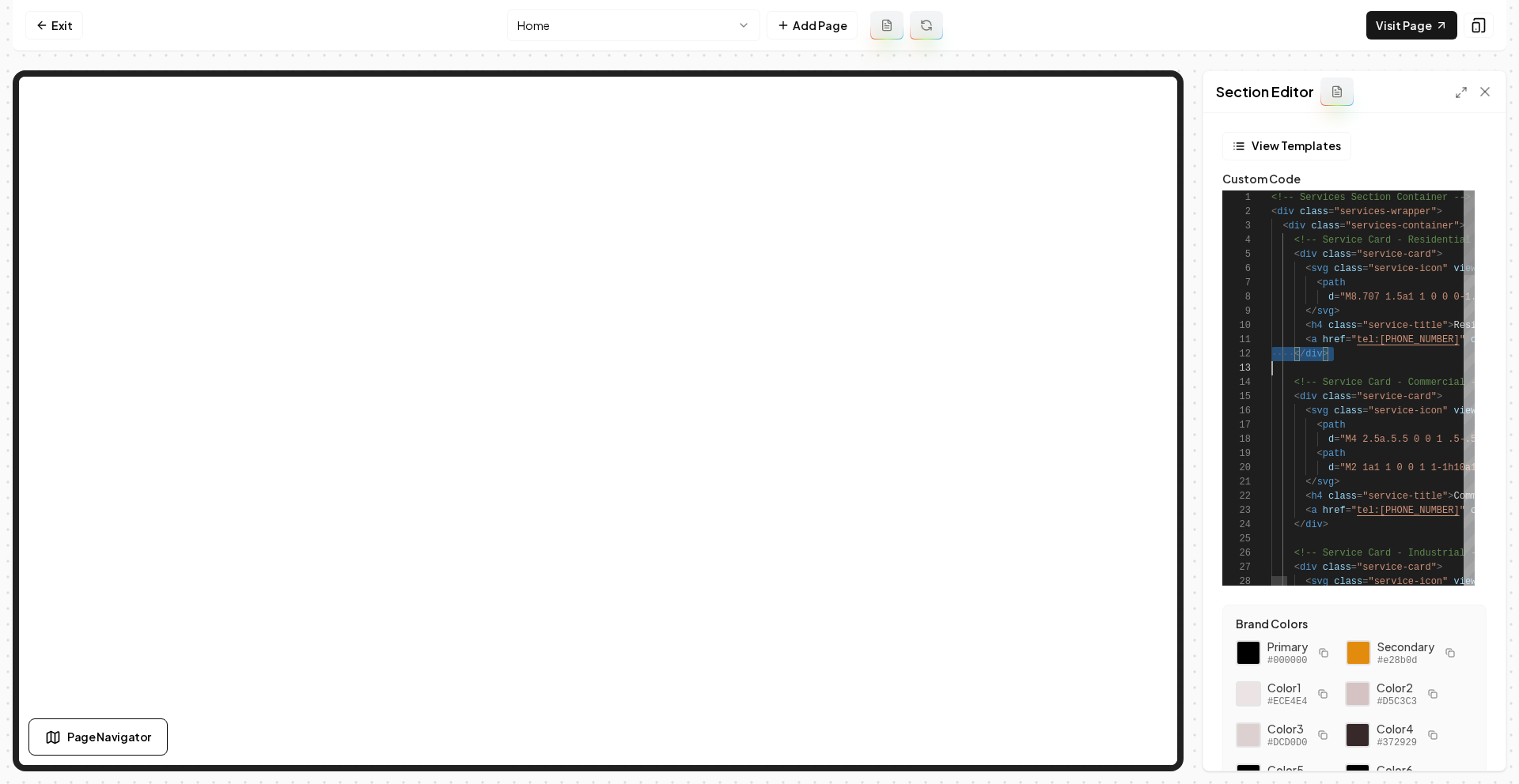
type textarea "**********"
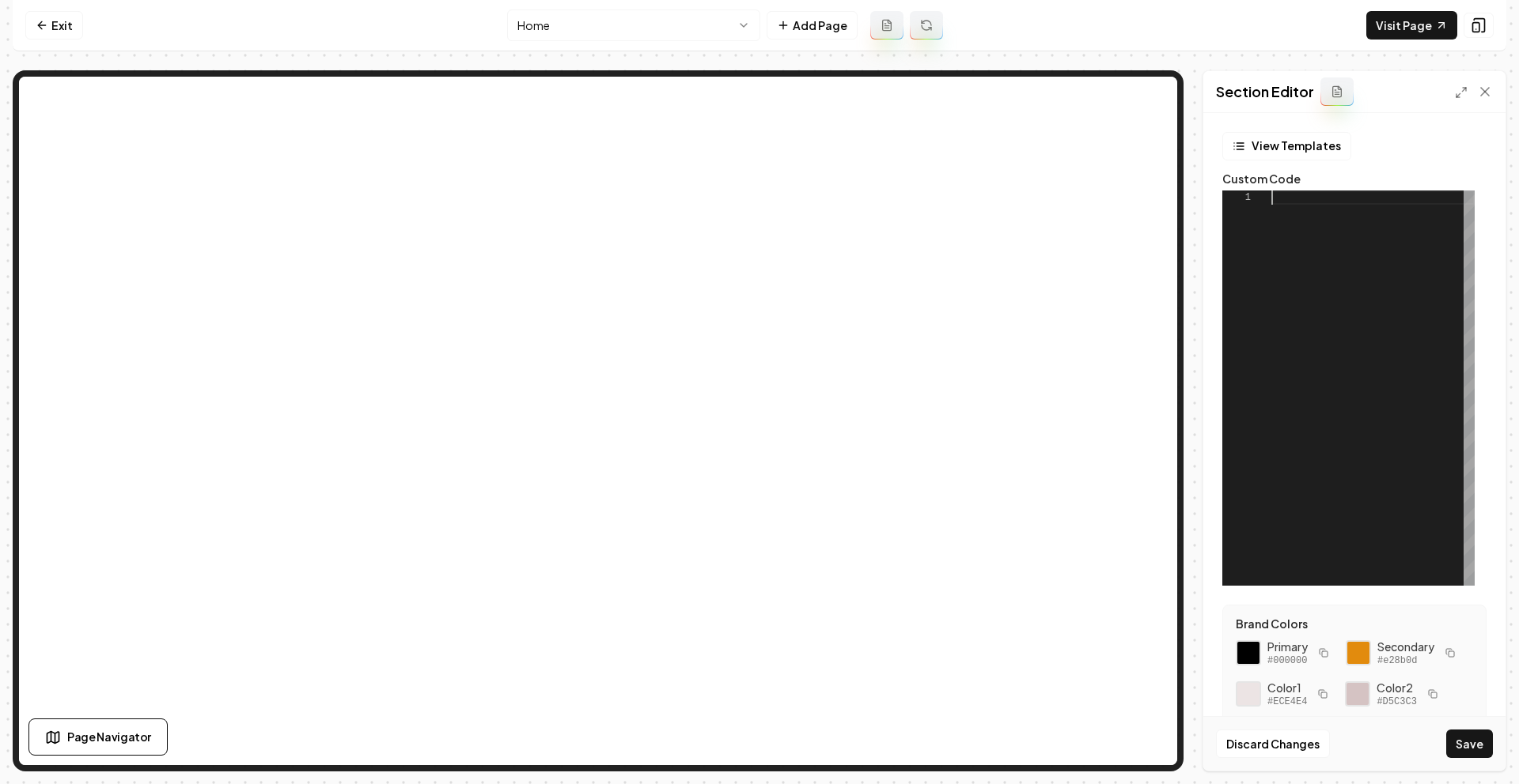
type textarea "**********"
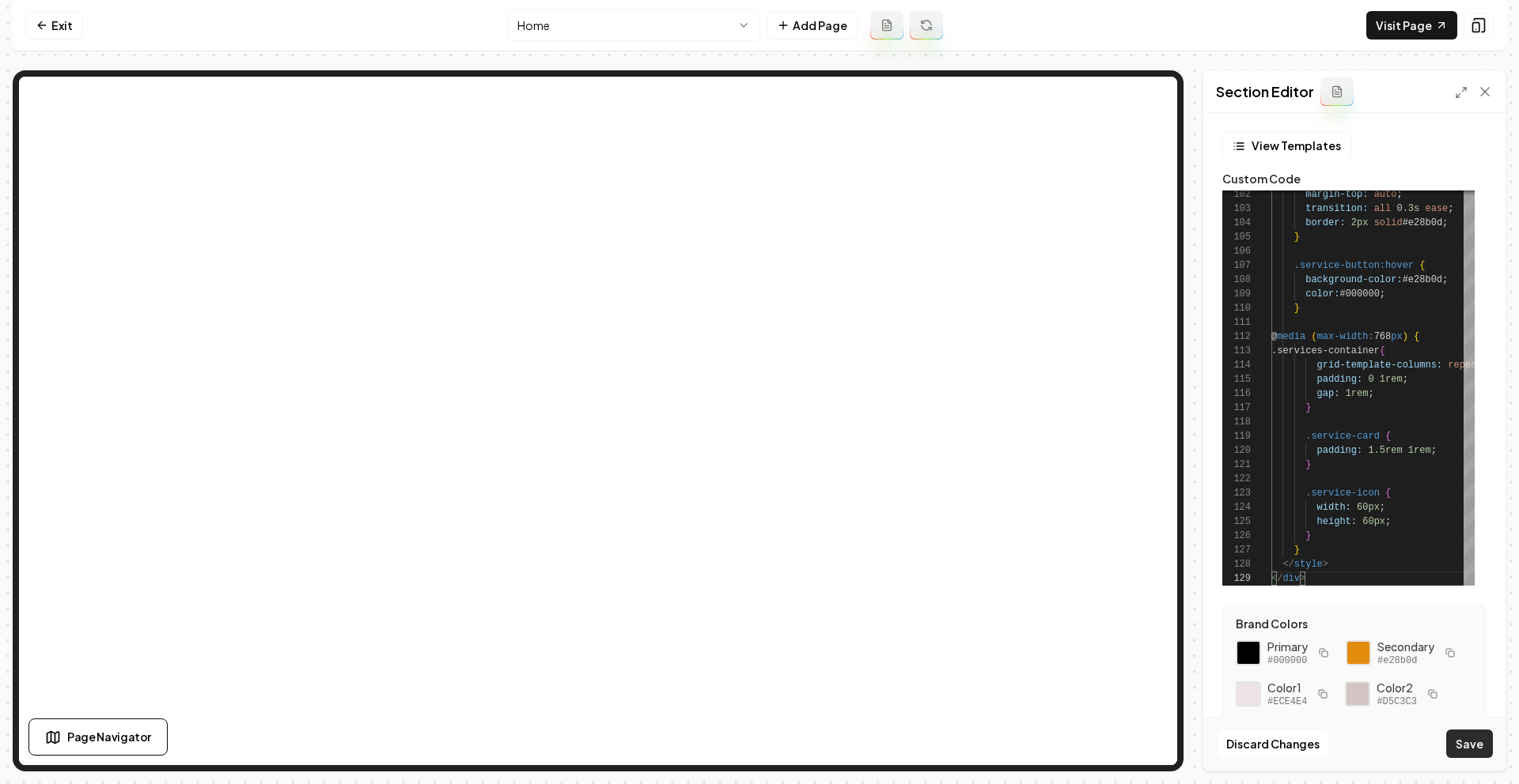
click at [1460, 743] on button "Save" at bounding box center [1469, 744] width 47 height 29
click at [1386, 32] on link "Visit Page" at bounding box center [1411, 25] width 91 height 29
